Goal: Information Seeking & Learning: Learn about a topic

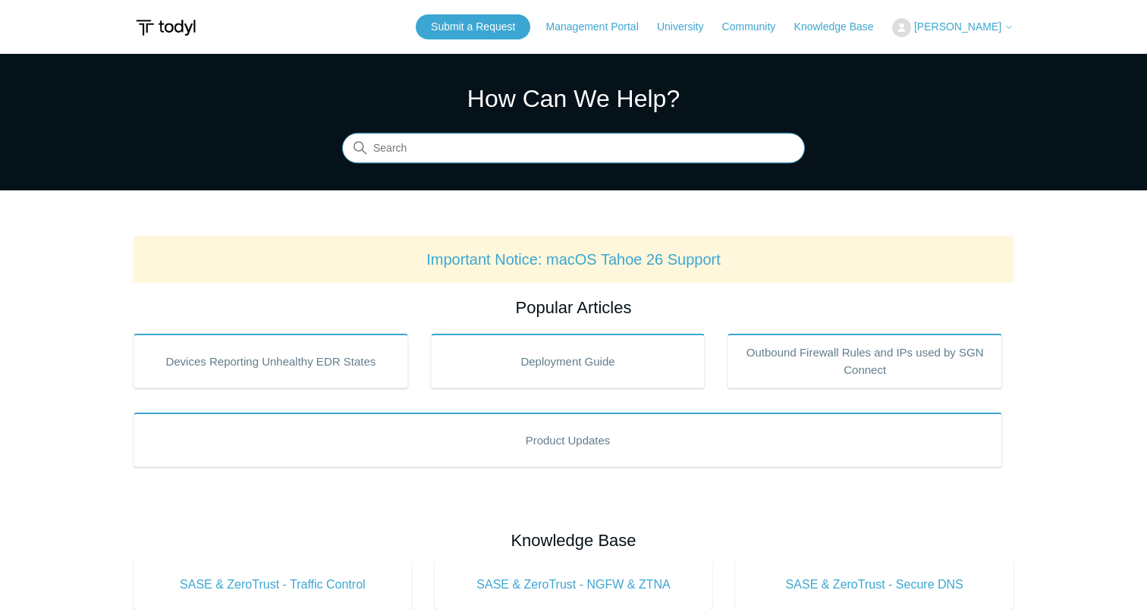
click at [430, 147] on input "Search" at bounding box center [573, 149] width 463 height 30
type input "conditional access"
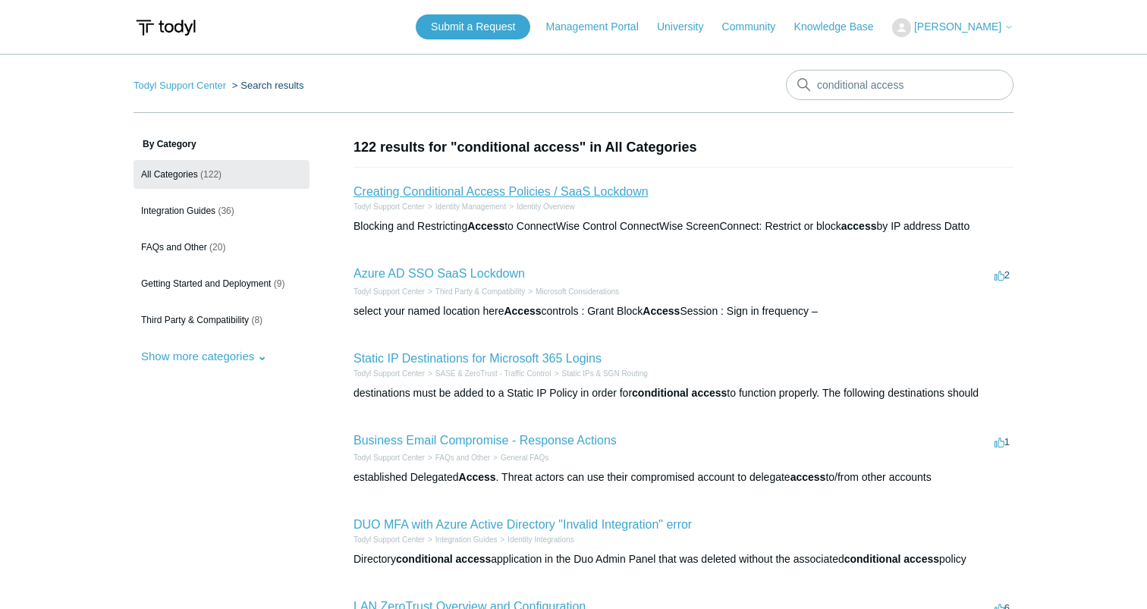
click at [495, 189] on link "Creating Conditional Access Policies / SaaS Lockdown" at bounding box center [500, 191] width 295 height 13
click at [542, 358] on link "Static IP Destinations for Microsoft 365 Logins" at bounding box center [477, 358] width 248 height 13
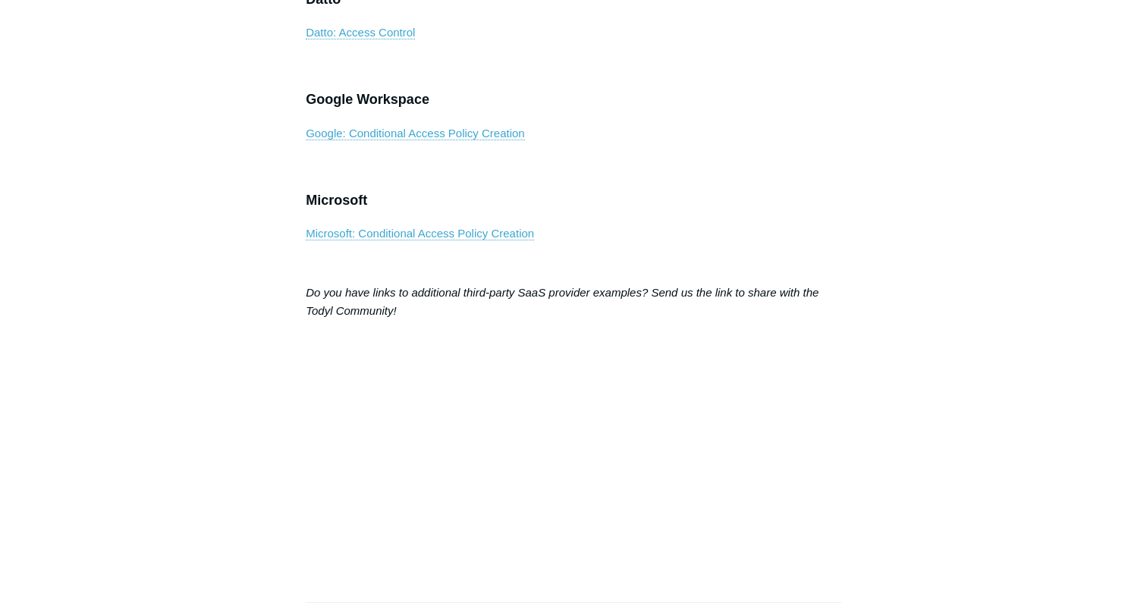
scroll to position [1014, 0]
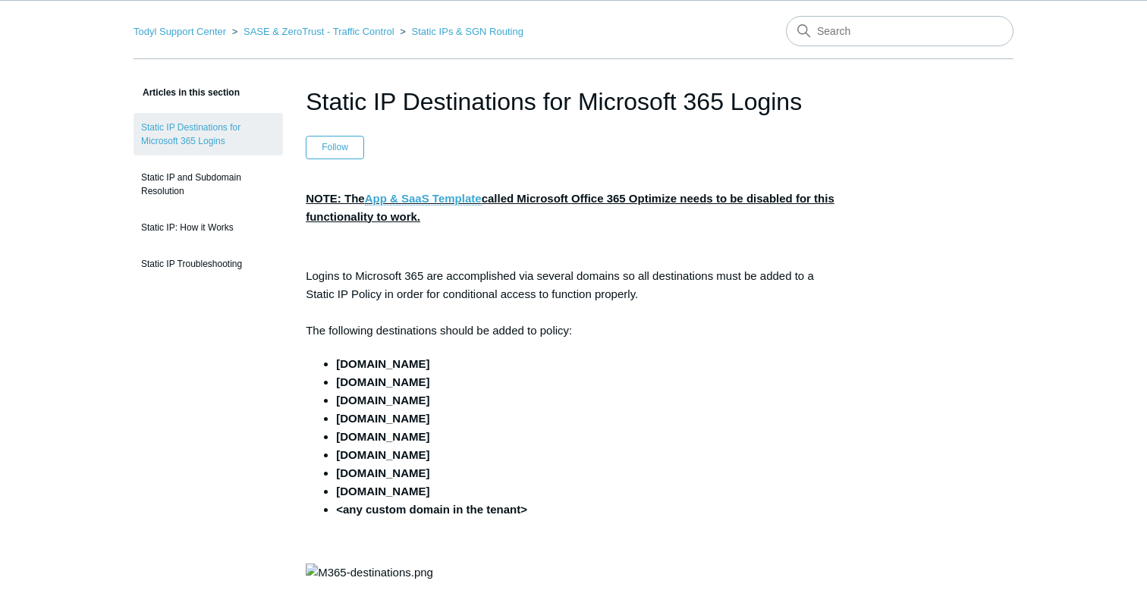
scroll to position [61, 0]
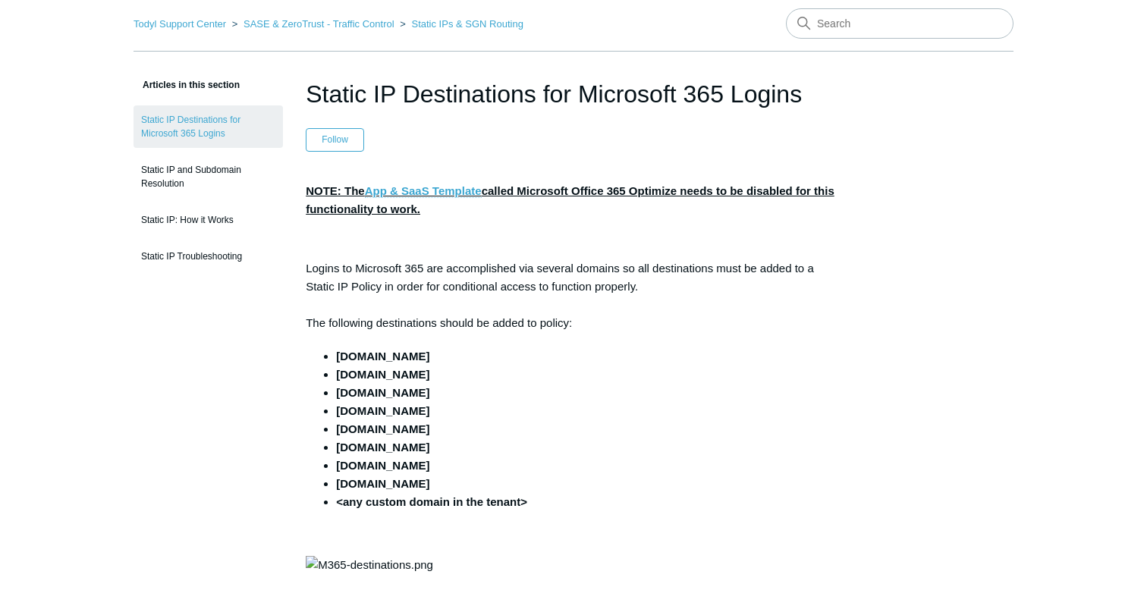
click at [457, 190] on link "App & SaaS Template" at bounding box center [423, 191] width 117 height 14
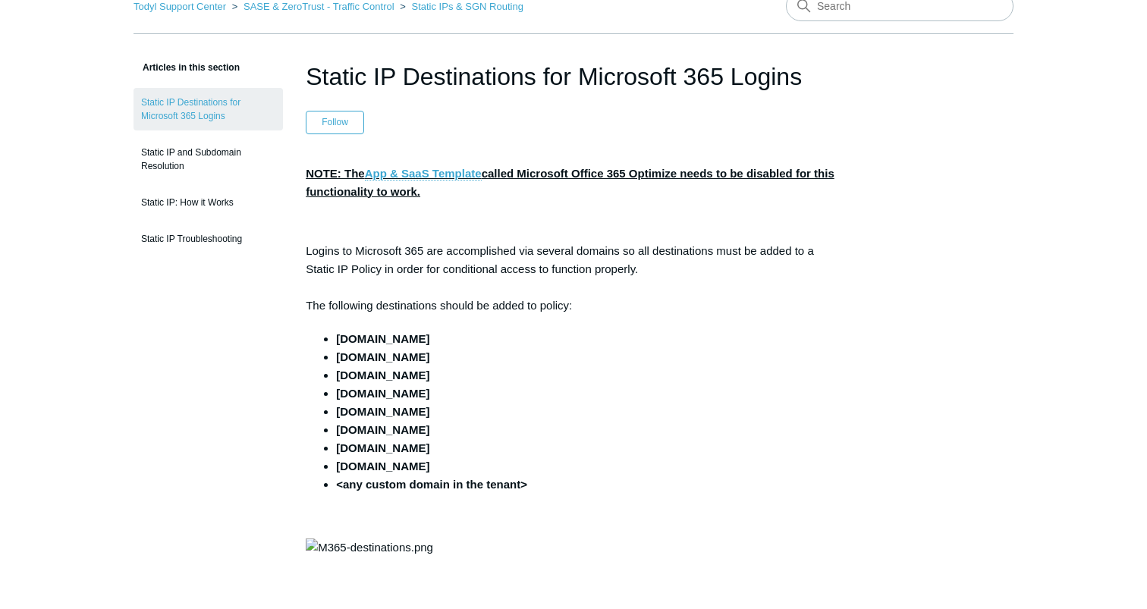
scroll to position [132, 0]
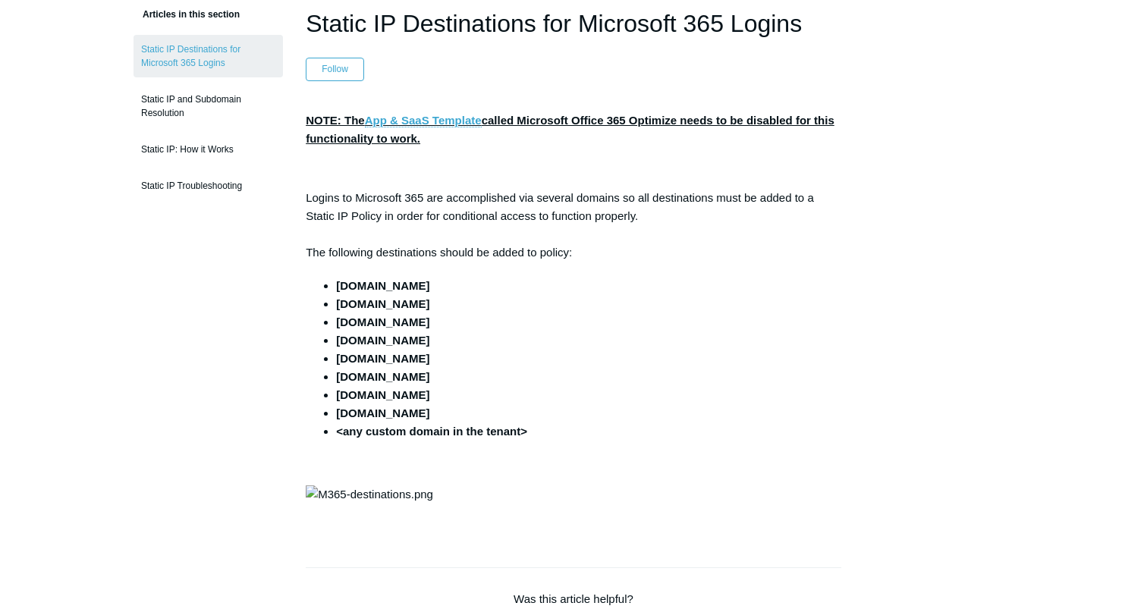
click at [473, 252] on p "Logins to Microsoft 365 are accomplished via several domains so all destination…" at bounding box center [574, 225] width 536 height 73
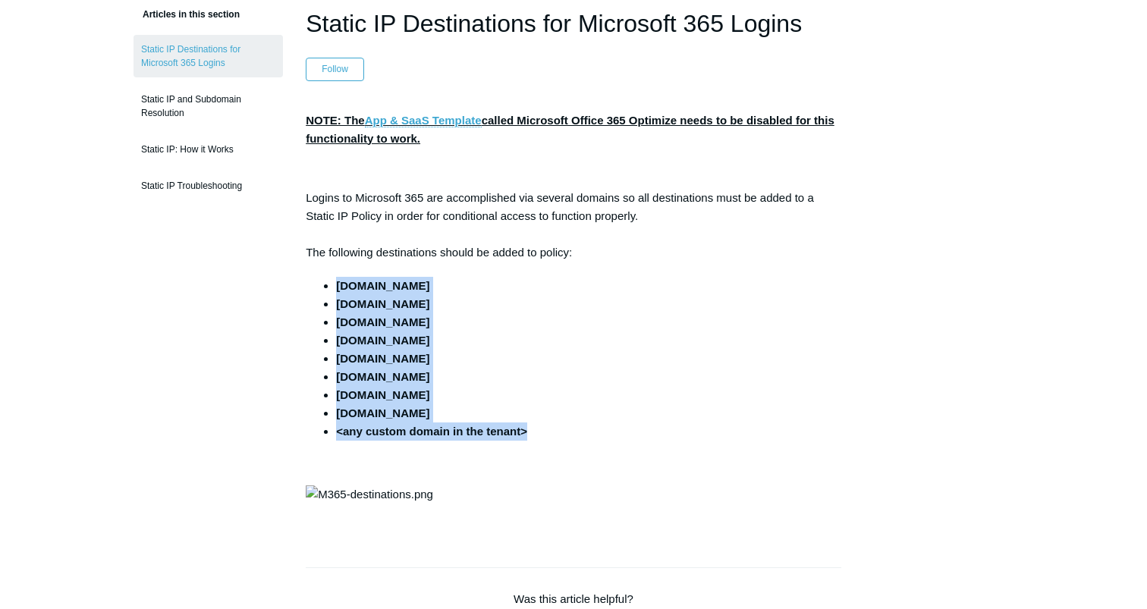
drag, startPoint x: 541, startPoint y: 432, endPoint x: 319, endPoint y: 277, distance: 270.2
click at [319, 277] on div "NOTE: The App & SaaS Template called Microsoft Office 365 Optimize needs to be …" at bounding box center [574, 317] width 536 height 410
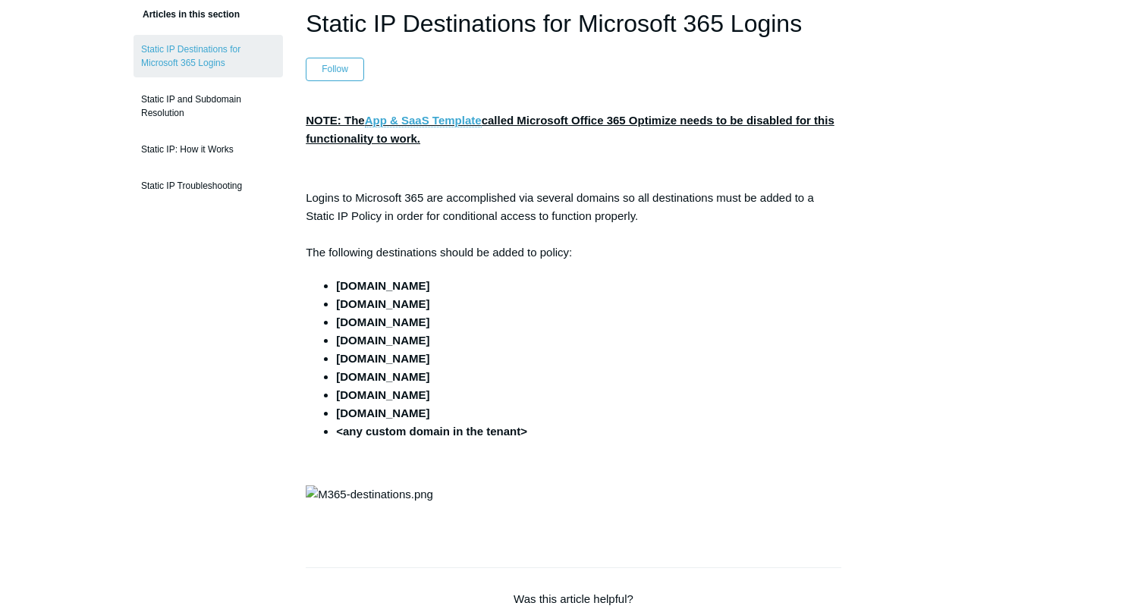
click at [319, 277] on div "NOTE: The App & SaaS Template called Microsoft Office 365 Optimize needs to be …" at bounding box center [574, 317] width 536 height 410
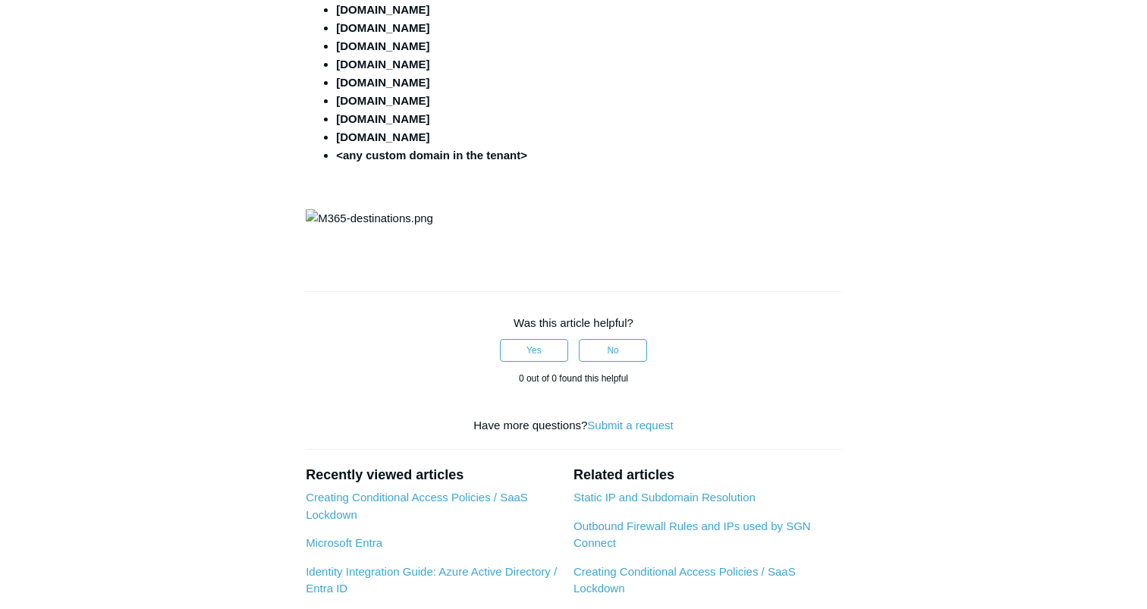
scroll to position [414, 0]
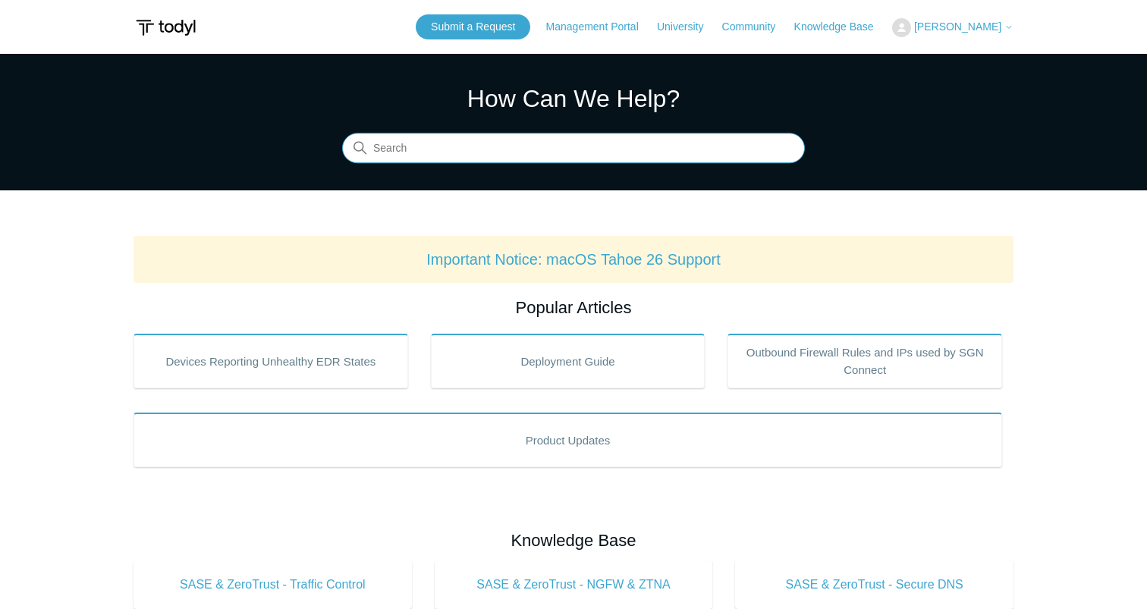
click at [526, 146] on input "Search" at bounding box center [573, 149] width 463 height 30
type input "proxy mode"
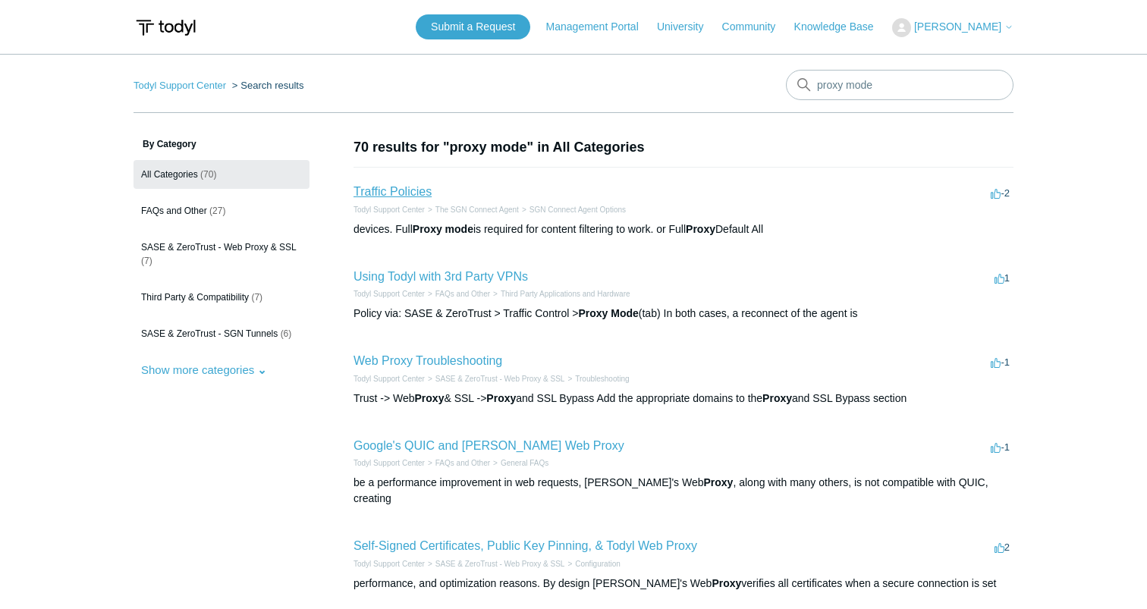
click at [410, 187] on link "Traffic Policies" at bounding box center [392, 191] width 78 height 13
click at [414, 275] on link "Using Todyl with 3rd Party VPNs" at bounding box center [440, 276] width 174 height 13
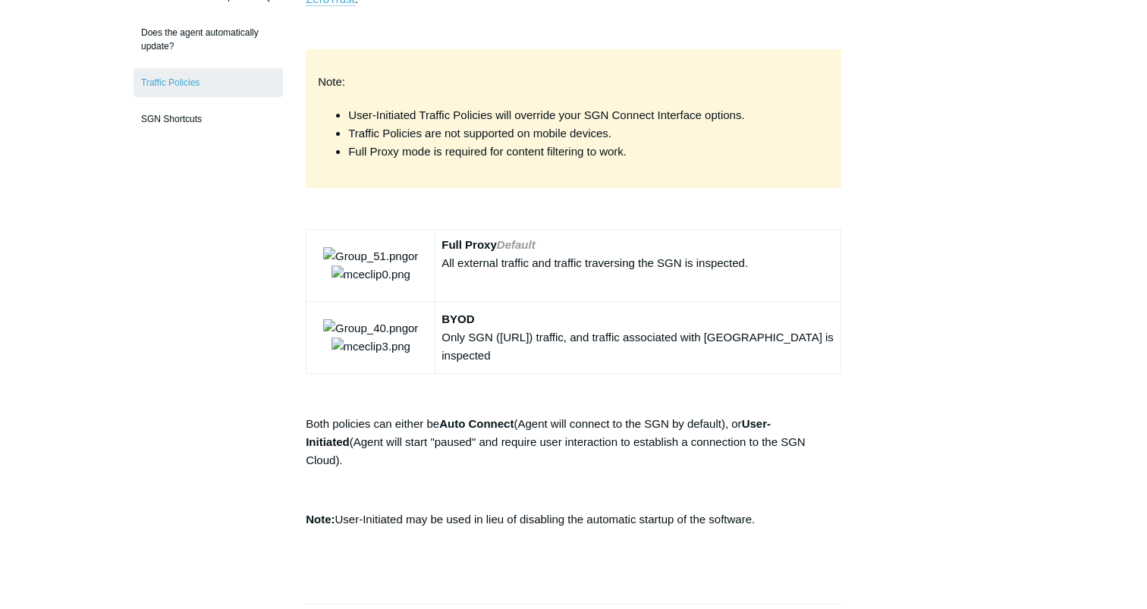
scroll to position [307, 0]
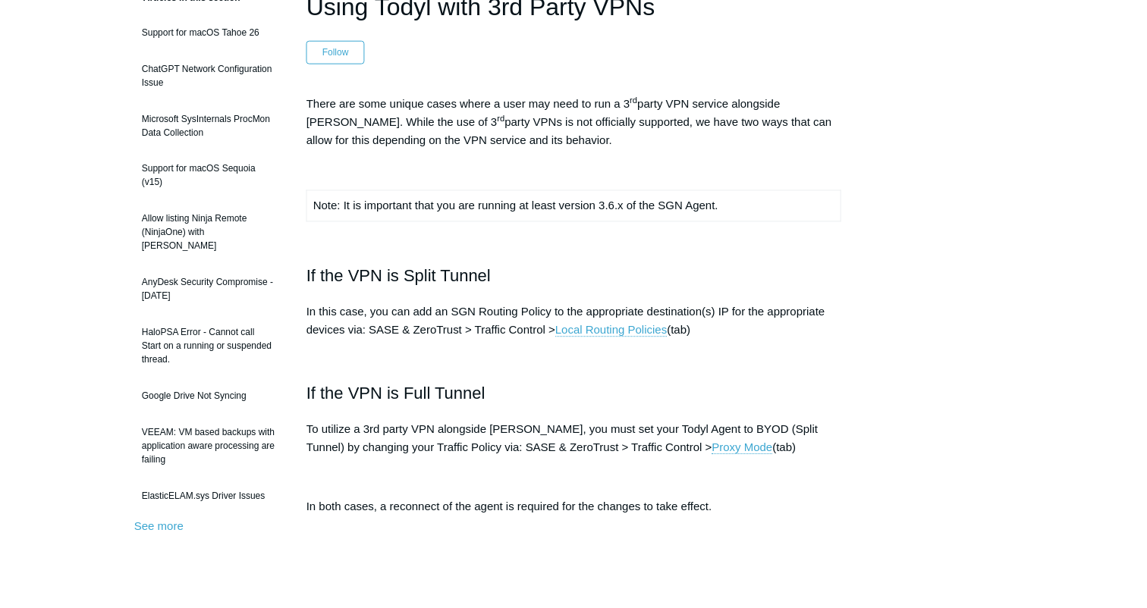
scroll to position [154, 0]
